Goal: Communication & Community: Answer question/provide support

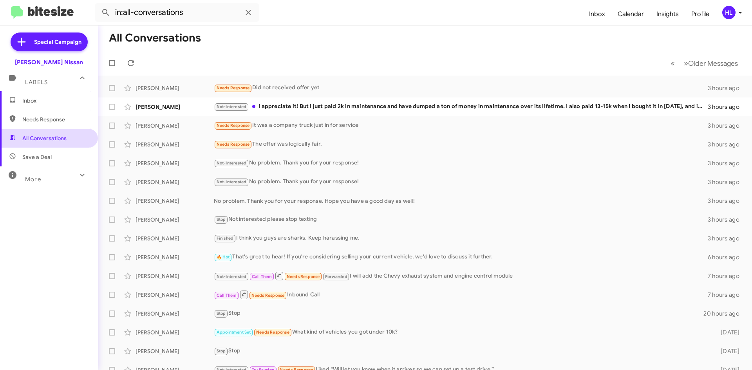
click at [55, 142] on span "All Conversations" at bounding box center [49, 138] width 98 height 19
click at [326, 111] on div "Not-Interested I appreciate it! But I just paid 2k in maintenance and have dump…" at bounding box center [464, 106] width 501 height 9
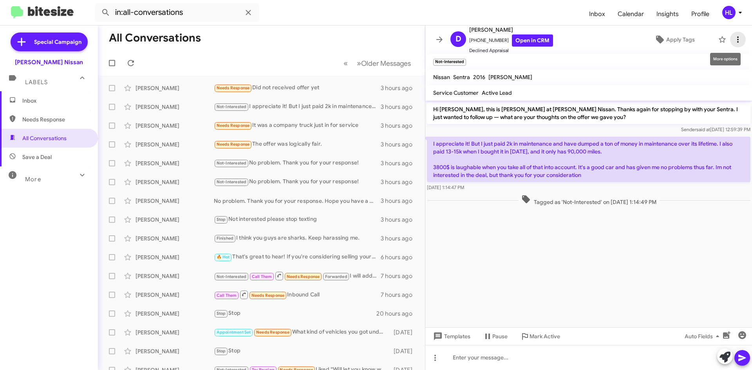
click at [734, 43] on icon at bounding box center [738, 39] width 9 height 9
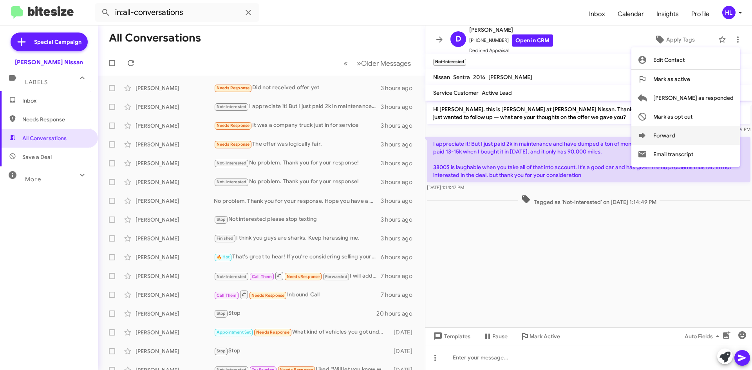
click at [693, 134] on button "Forward" at bounding box center [686, 135] width 109 height 19
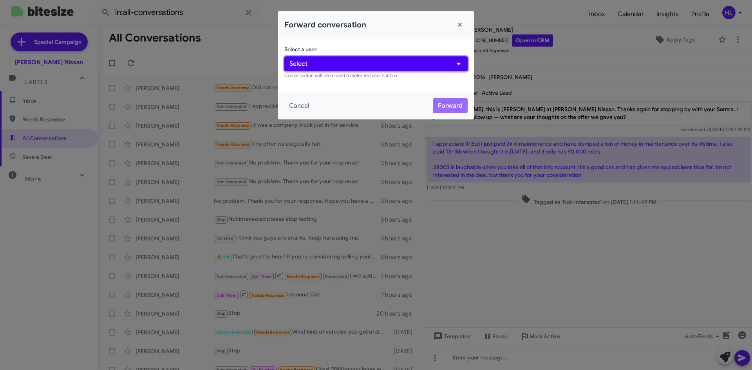
click at [418, 69] on button "Select" at bounding box center [376, 63] width 183 height 15
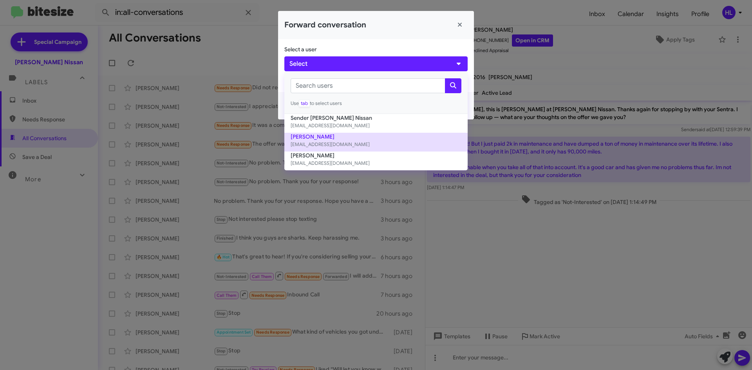
click at [354, 147] on small "[EMAIL_ADDRESS][DOMAIN_NAME]" at bounding box center [376, 145] width 171 height 8
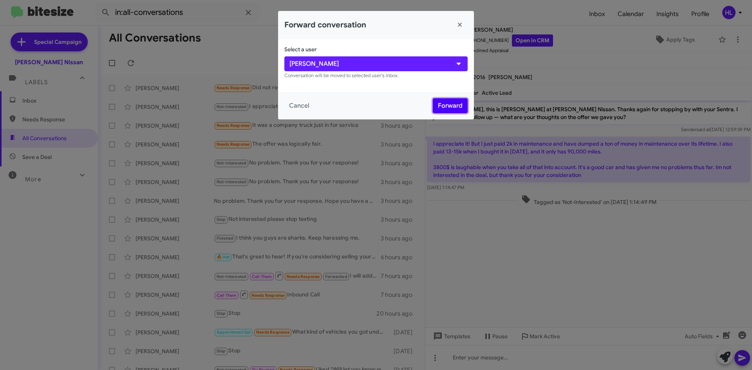
click at [453, 108] on button "Forward" at bounding box center [450, 105] width 35 height 15
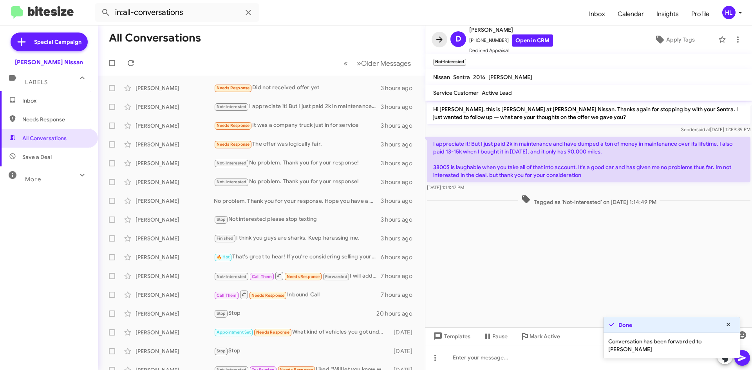
click at [436, 38] on icon at bounding box center [439, 39] width 9 height 9
